Goal: Transaction & Acquisition: Purchase product/service

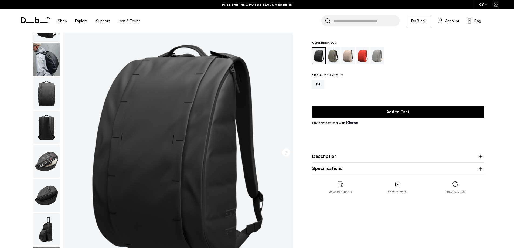
scroll to position [27, 0]
click at [47, 161] on img "button" at bounding box center [46, 161] width 26 height 32
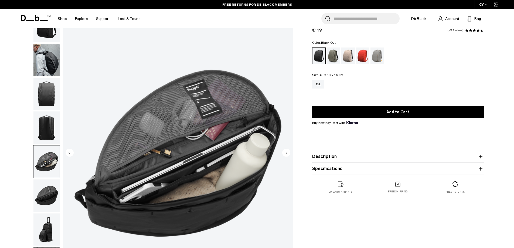
scroll to position [54, 0]
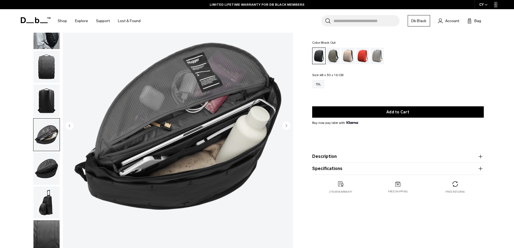
click at [47, 168] on img "button" at bounding box center [46, 168] width 26 height 32
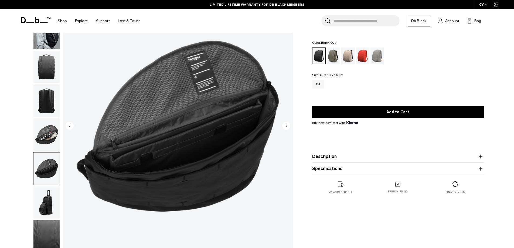
click at [44, 196] on img "button" at bounding box center [46, 202] width 26 height 32
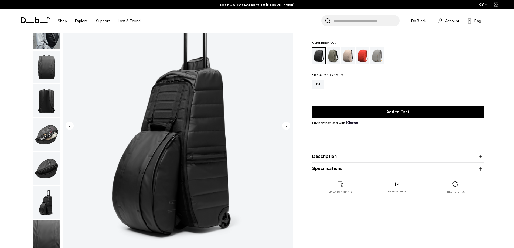
click at [42, 238] on img "button" at bounding box center [46, 236] width 26 height 32
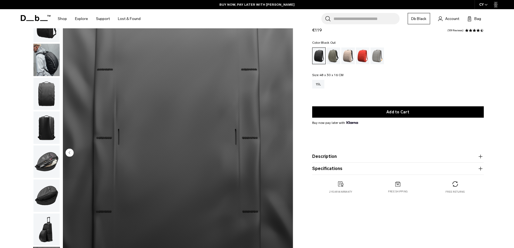
scroll to position [0, 0]
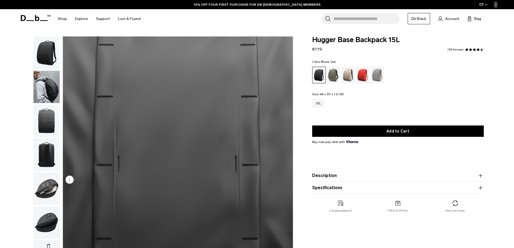
click at [45, 50] on img "button" at bounding box center [46, 53] width 26 height 32
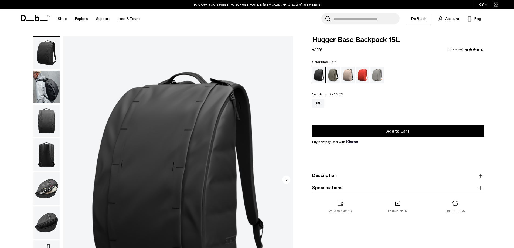
click at [43, 86] on img "button" at bounding box center [46, 87] width 26 height 32
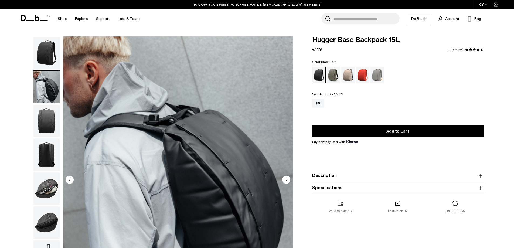
click at [47, 117] on img "button" at bounding box center [46, 121] width 26 height 32
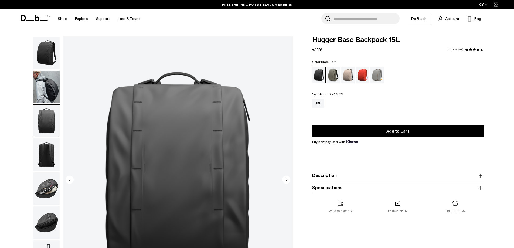
click at [50, 147] on img "button" at bounding box center [46, 154] width 26 height 32
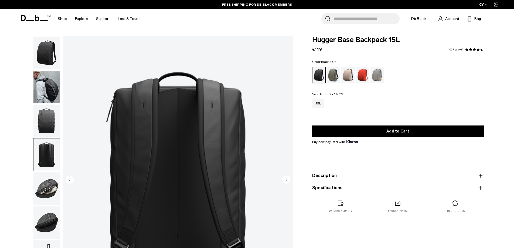
click at [44, 182] on img "button" at bounding box center [46, 188] width 26 height 32
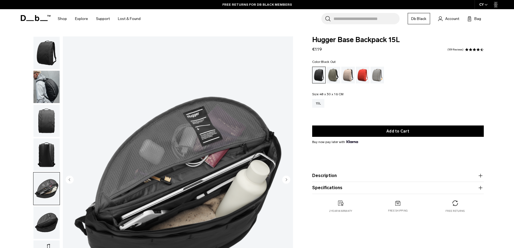
click at [48, 216] on img "button" at bounding box center [46, 222] width 26 height 32
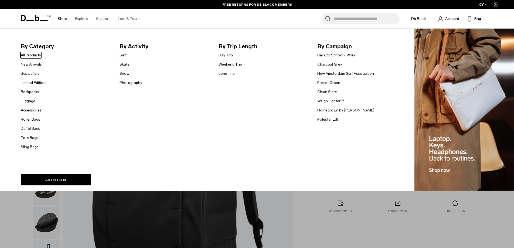
click at [62, 18] on link "Shop" at bounding box center [62, 18] width 9 height 19
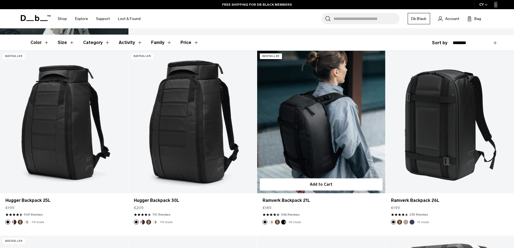
click at [297, 101] on link "Ramverk Backpack 21L" at bounding box center [321, 122] width 128 height 142
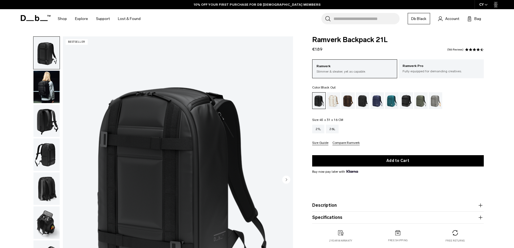
scroll to position [27, 0]
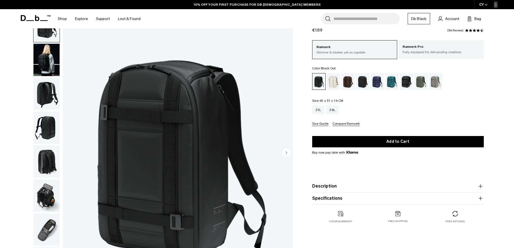
click at [45, 186] on img "button" at bounding box center [46, 195] width 26 height 32
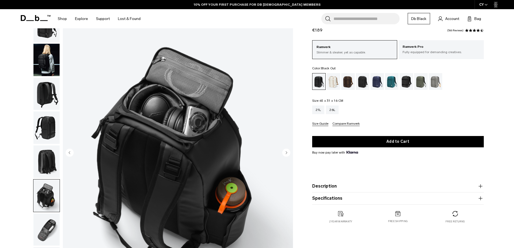
click at [47, 158] on img "button" at bounding box center [46, 161] width 26 height 32
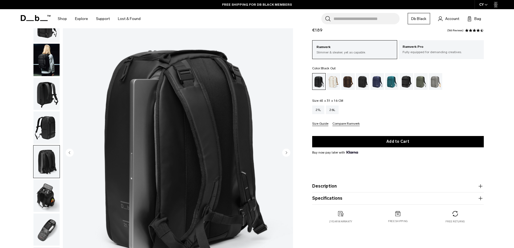
click at [45, 228] on img "button" at bounding box center [46, 229] width 26 height 32
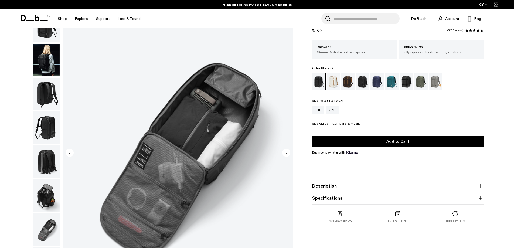
click at [47, 197] on img "button" at bounding box center [46, 195] width 26 height 32
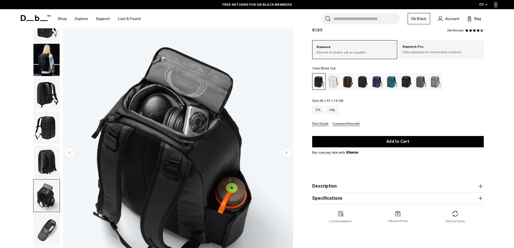
click at [44, 225] on img "button" at bounding box center [46, 229] width 26 height 32
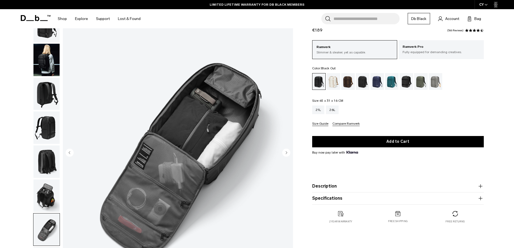
click at [43, 163] on img "button" at bounding box center [46, 161] width 26 height 32
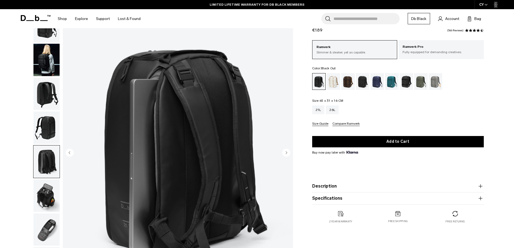
click at [49, 122] on img "button" at bounding box center [46, 127] width 26 height 32
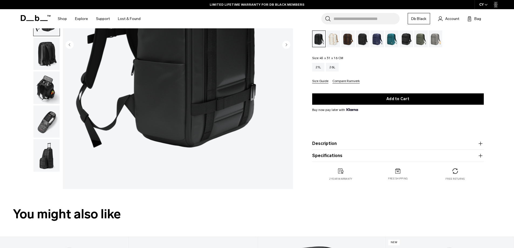
scroll to position [0, 0]
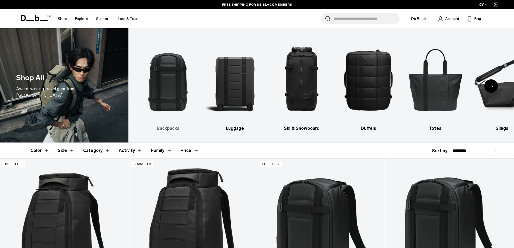
click at [172, 99] on img "1 / 10" at bounding box center [167, 79] width 57 height 86
